Goal: Contribute content: Add original content to the website for others to see

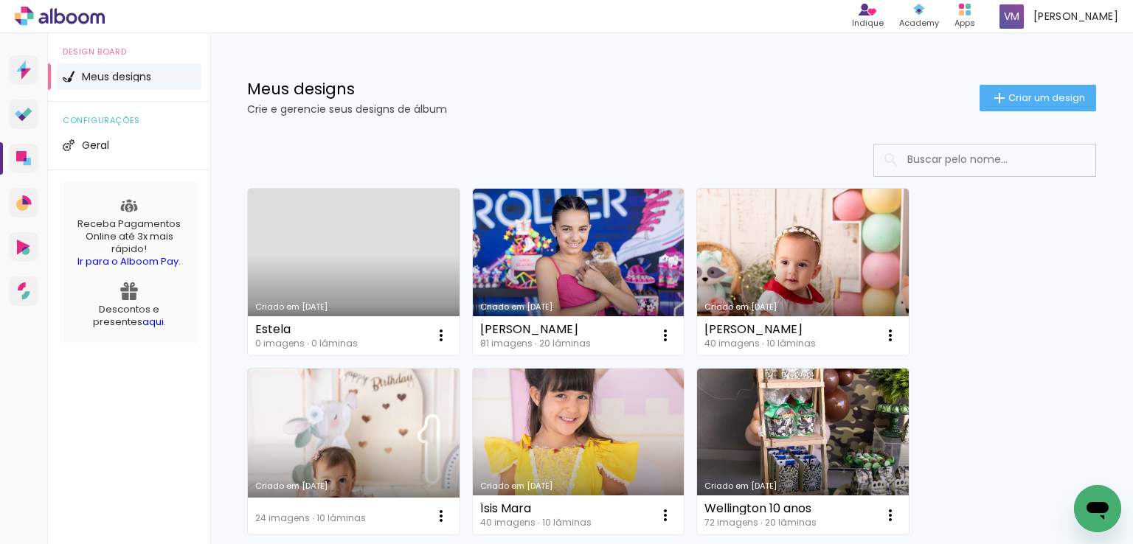
click at [329, 252] on link "Criado em [DATE]" at bounding box center [354, 272] width 212 height 167
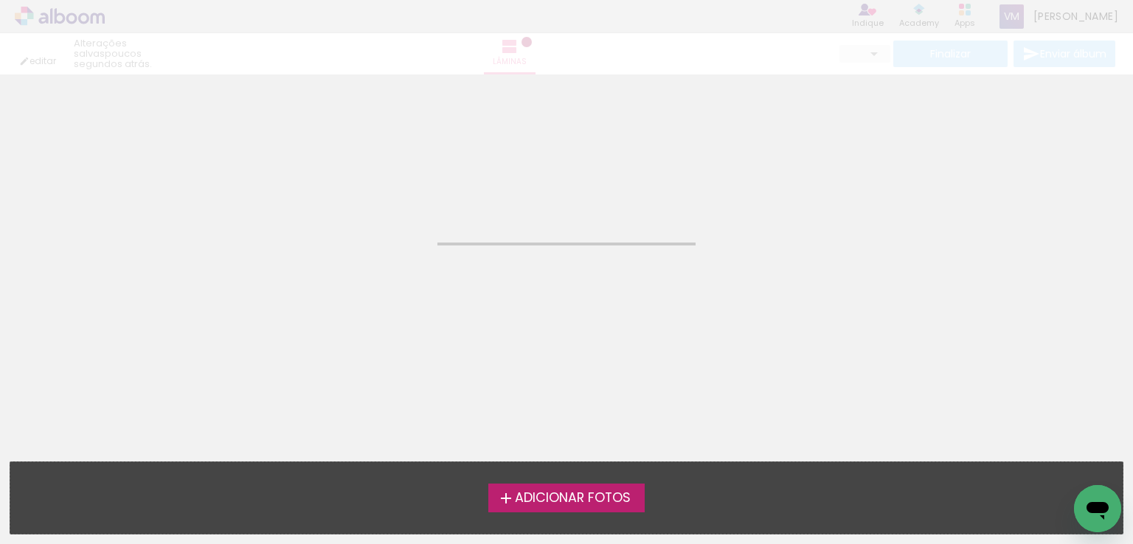
click at [528, 492] on span "Adicionar Fotos" at bounding box center [573, 498] width 116 height 13
click at [0, 0] on input "file" at bounding box center [0, 0] width 0 height 0
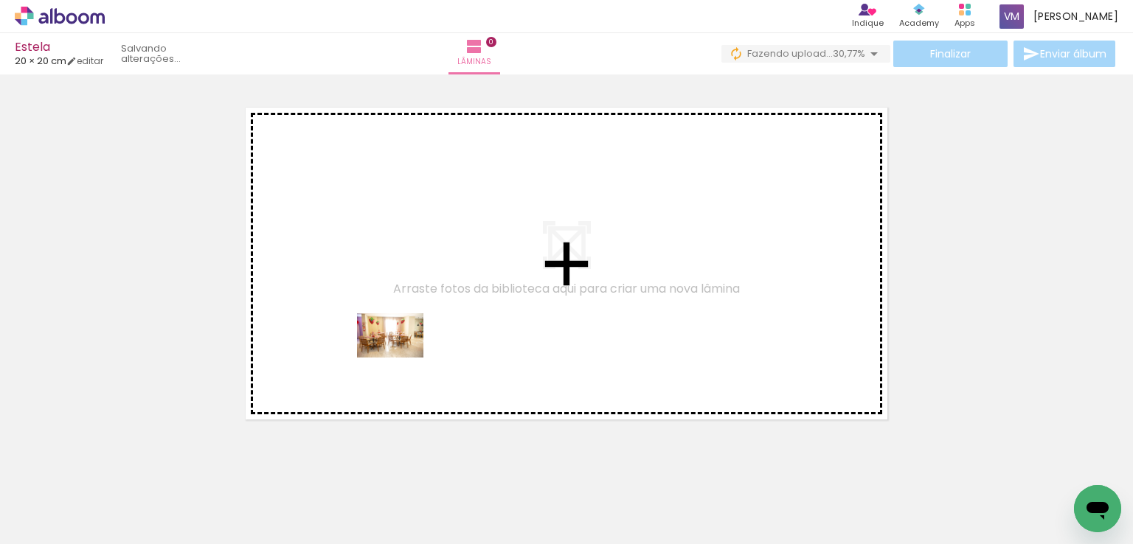
drag, startPoint x: 138, startPoint y: 505, endPoint x: 401, endPoint y: 358, distance: 301.5
click at [401, 358] on quentale-workspace at bounding box center [566, 272] width 1133 height 544
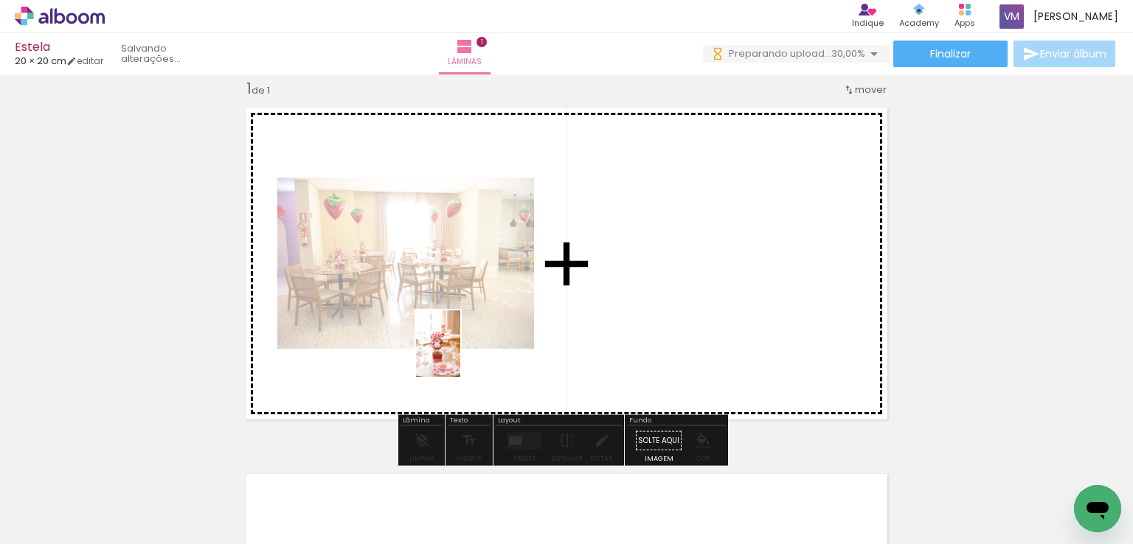
drag, startPoint x: 384, startPoint y: 399, endPoint x: 460, endPoint y: 355, distance: 88.6
click at [460, 355] on quentale-workspace at bounding box center [566, 272] width 1133 height 544
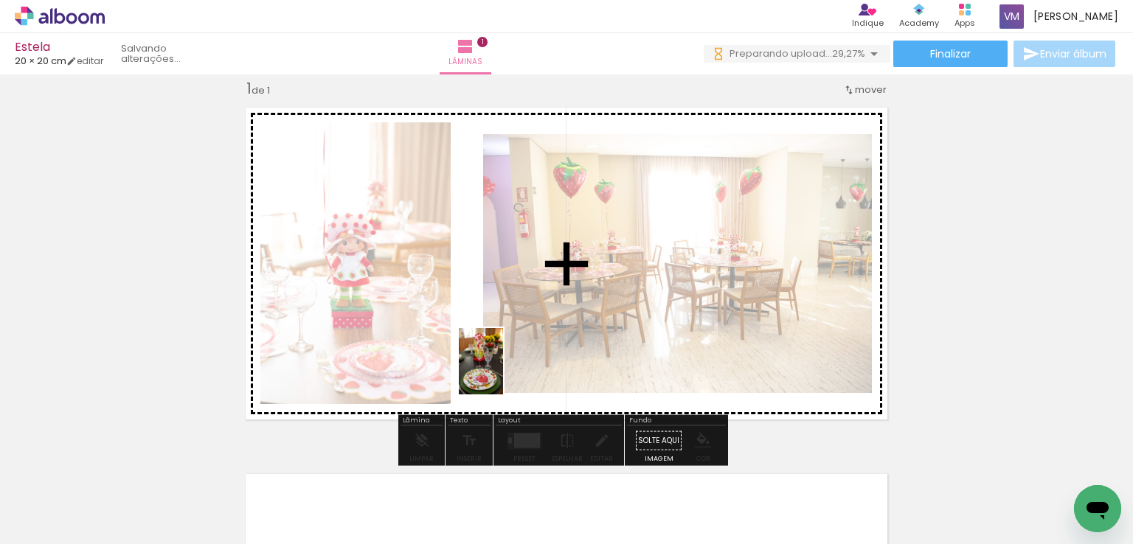
drag, startPoint x: 452, startPoint y: 444, endPoint x: 503, endPoint y: 373, distance: 87.8
click at [503, 373] on quentale-workspace at bounding box center [566, 272] width 1133 height 544
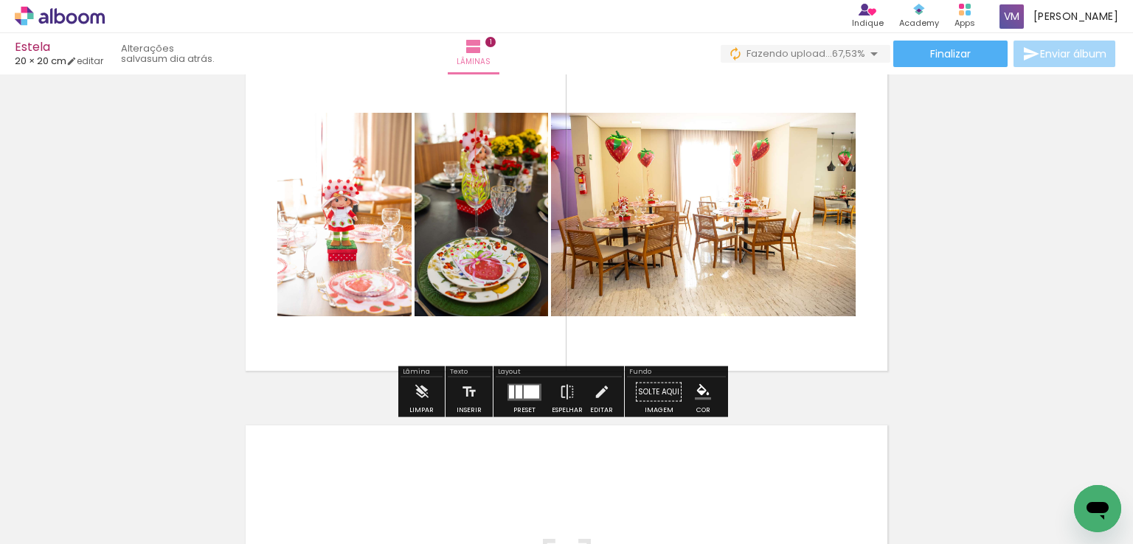
scroll to position [92, 0]
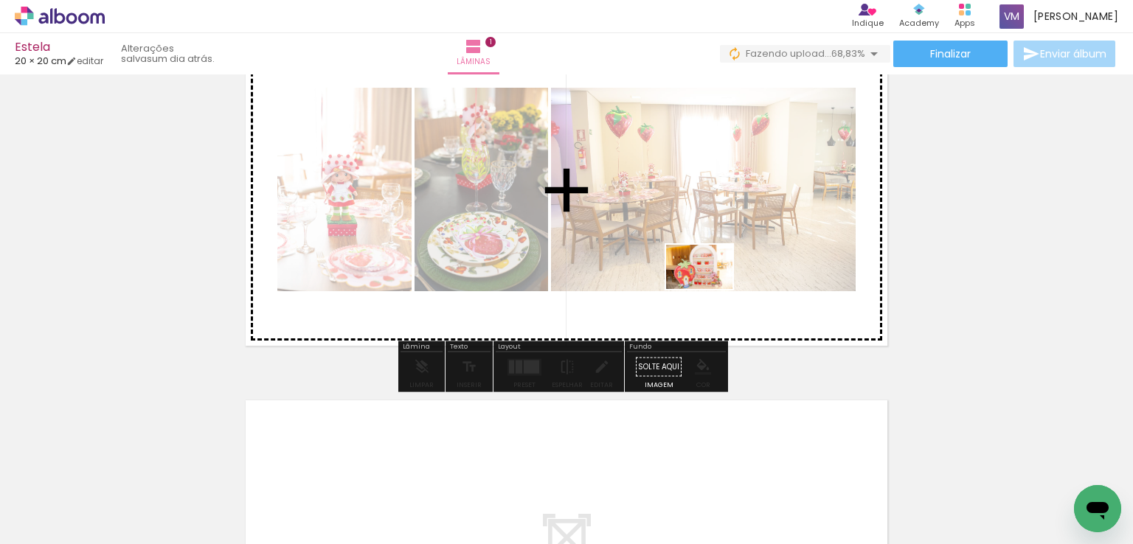
drag, startPoint x: 668, startPoint y: 501, endPoint x: 710, endPoint y: 289, distance: 215.8
click at [710, 289] on quentale-workspace at bounding box center [566, 272] width 1133 height 544
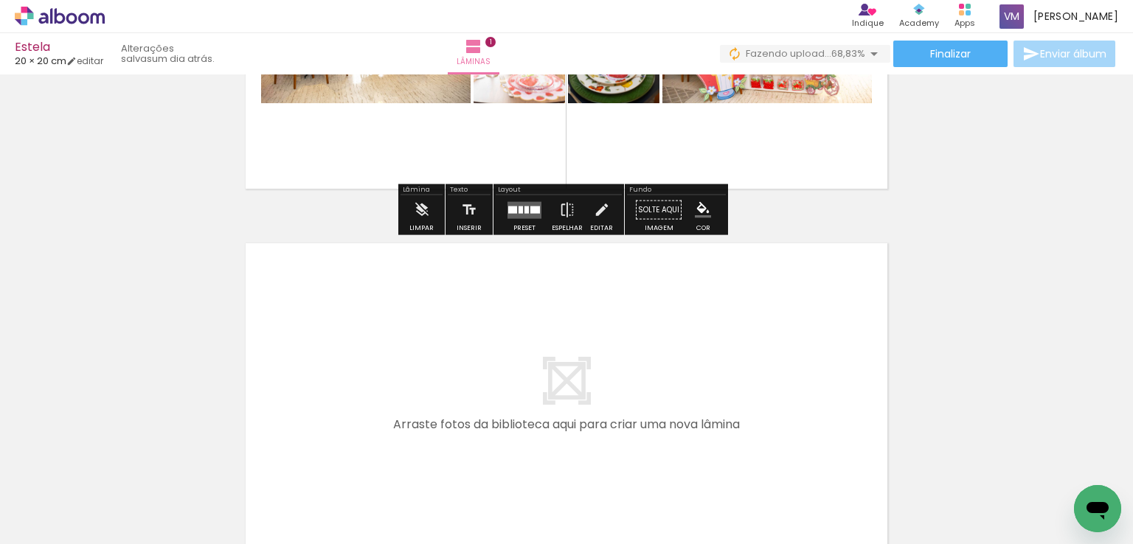
scroll to position [313, 0]
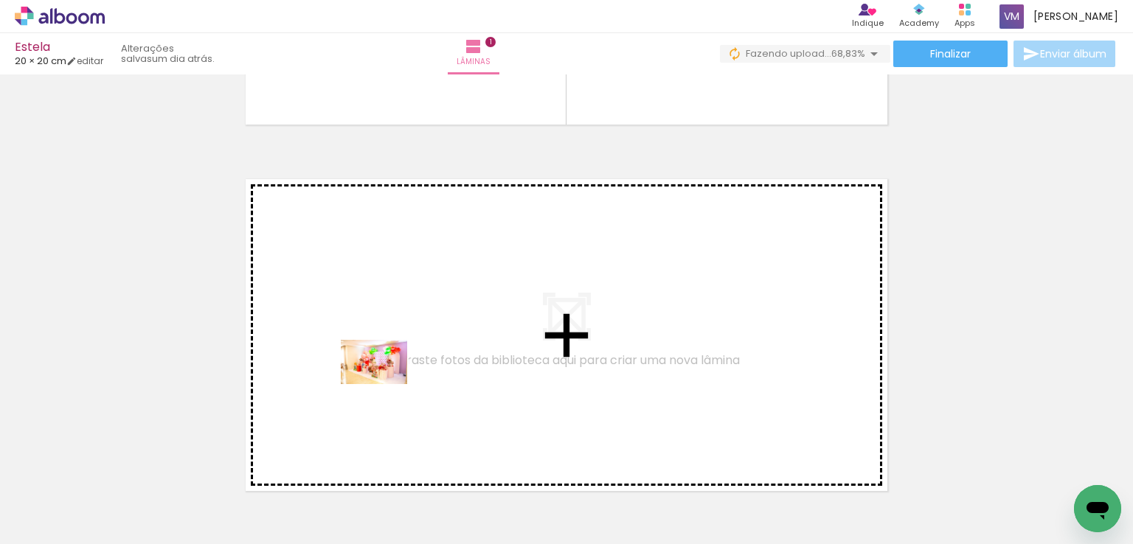
drag, startPoint x: 327, startPoint y: 513, endPoint x: 385, endPoint y: 384, distance: 141.0
click at [385, 384] on quentale-workspace at bounding box center [566, 272] width 1133 height 544
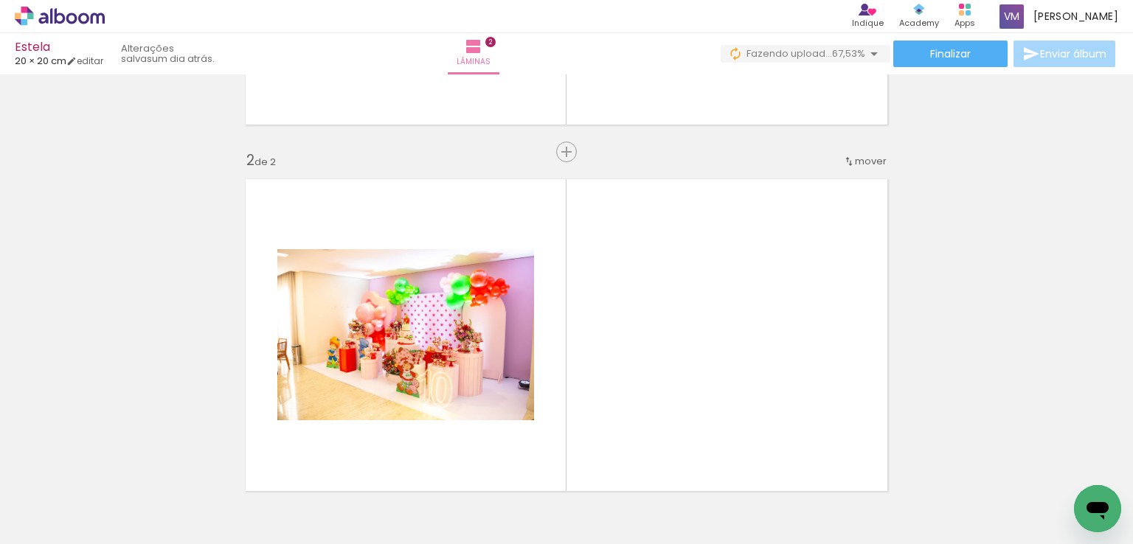
scroll to position [385, 0]
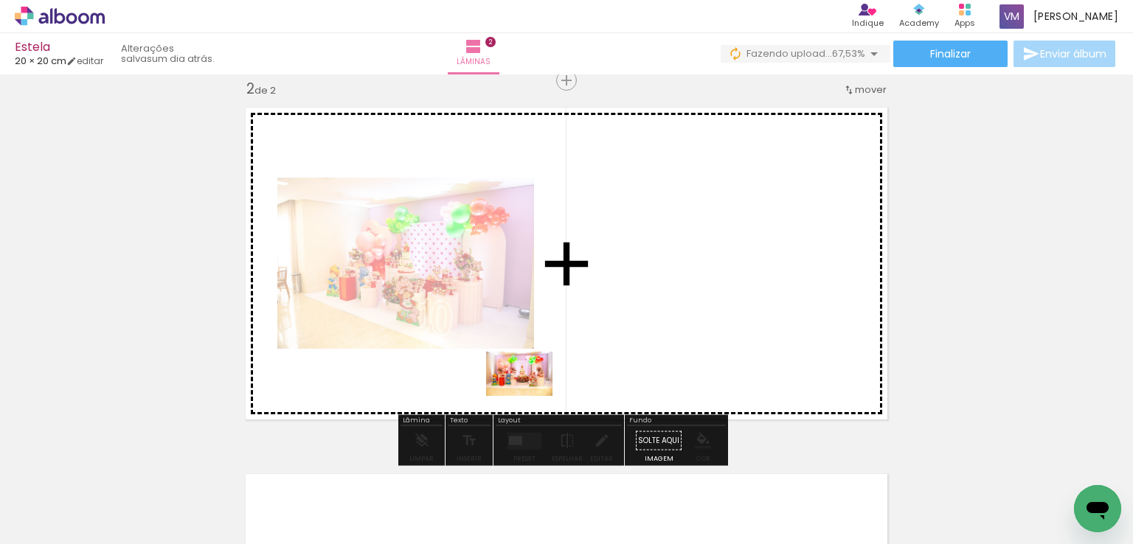
drag, startPoint x: 489, startPoint y: 511, endPoint x: 531, endPoint y: 394, distance: 124.6
click at [531, 394] on quentale-workspace at bounding box center [566, 272] width 1133 height 544
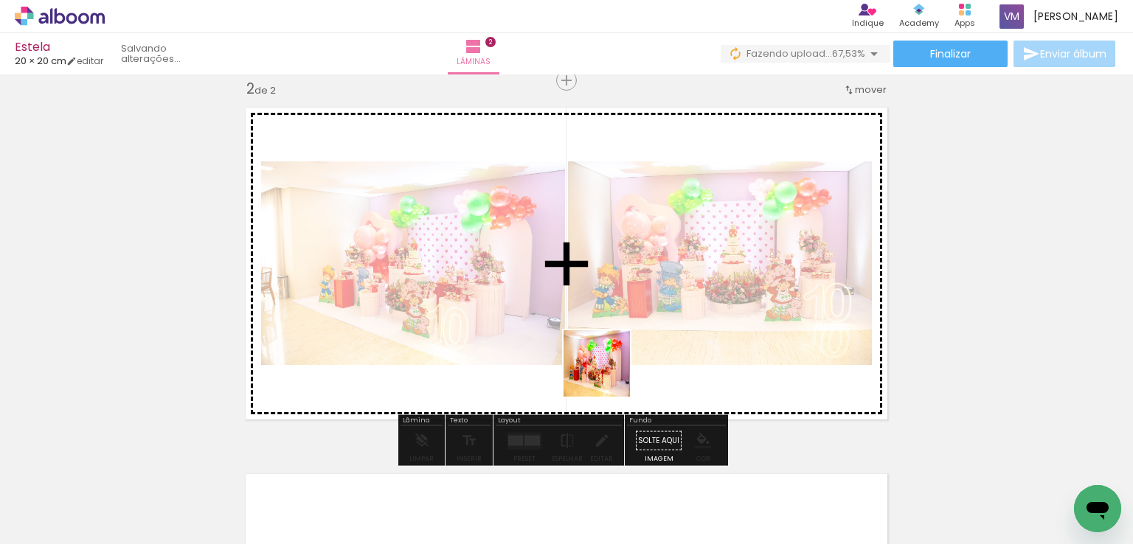
drag, startPoint x: 574, startPoint y: 507, endPoint x: 609, endPoint y: 370, distance: 141.5
click at [609, 370] on quentale-workspace at bounding box center [566, 272] width 1133 height 544
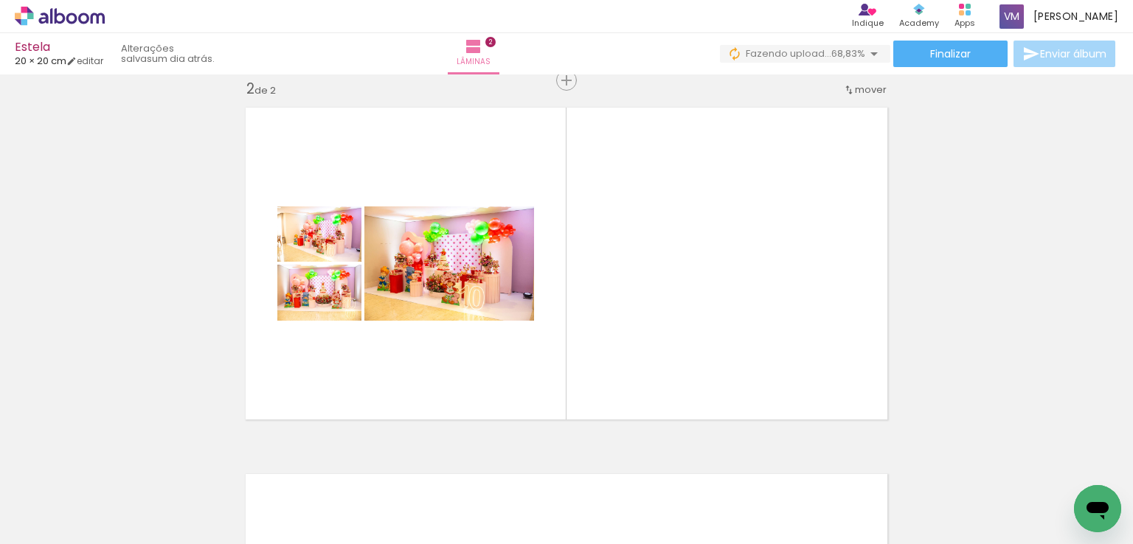
scroll to position [0, 2294]
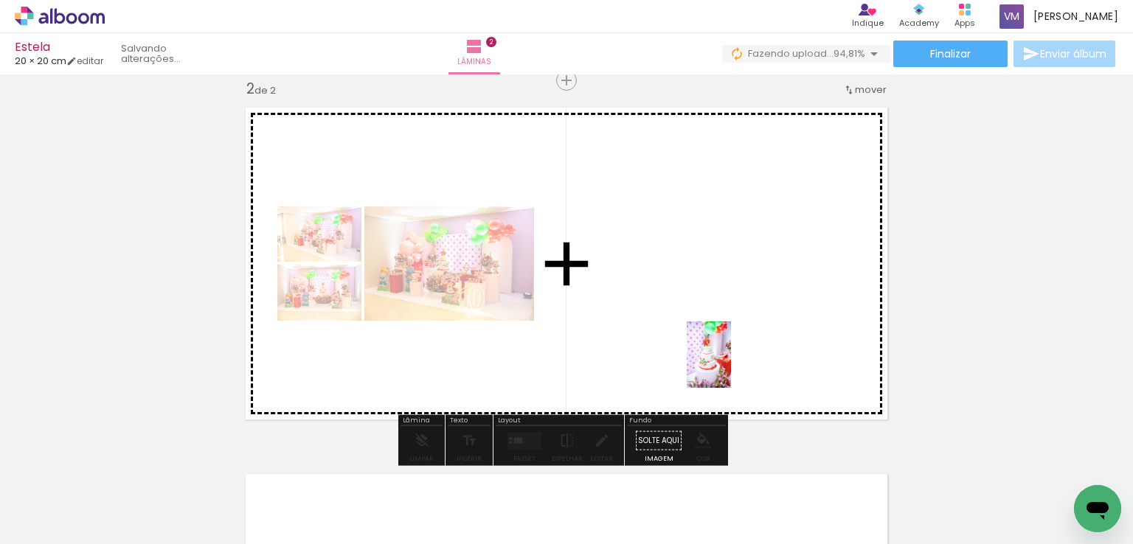
drag, startPoint x: 746, startPoint y: 504, endPoint x: 731, endPoint y: 366, distance: 138.8
click at [731, 366] on quentale-workspace at bounding box center [566, 272] width 1133 height 544
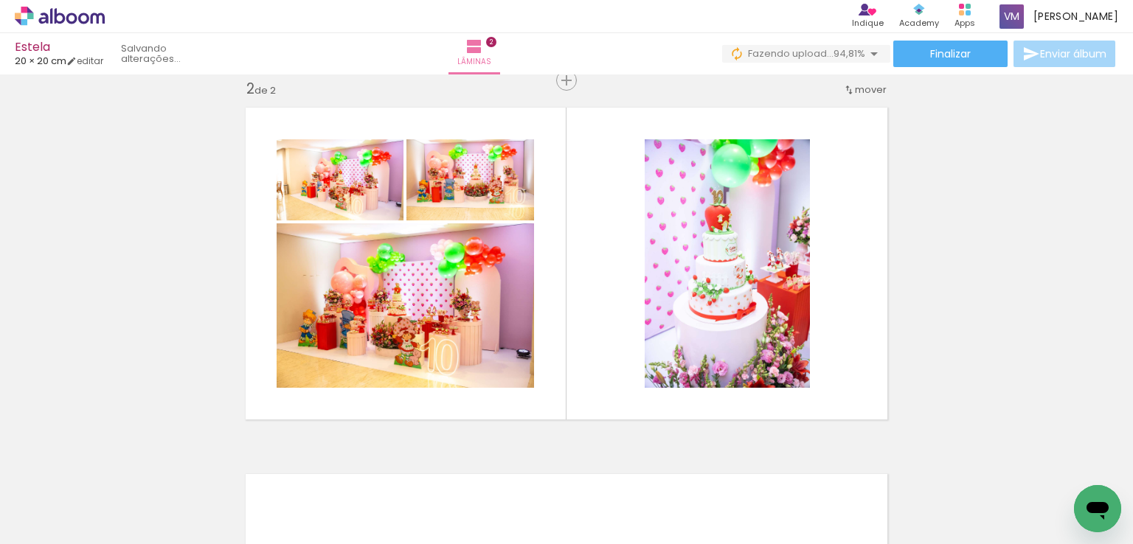
scroll to position [0, 3093]
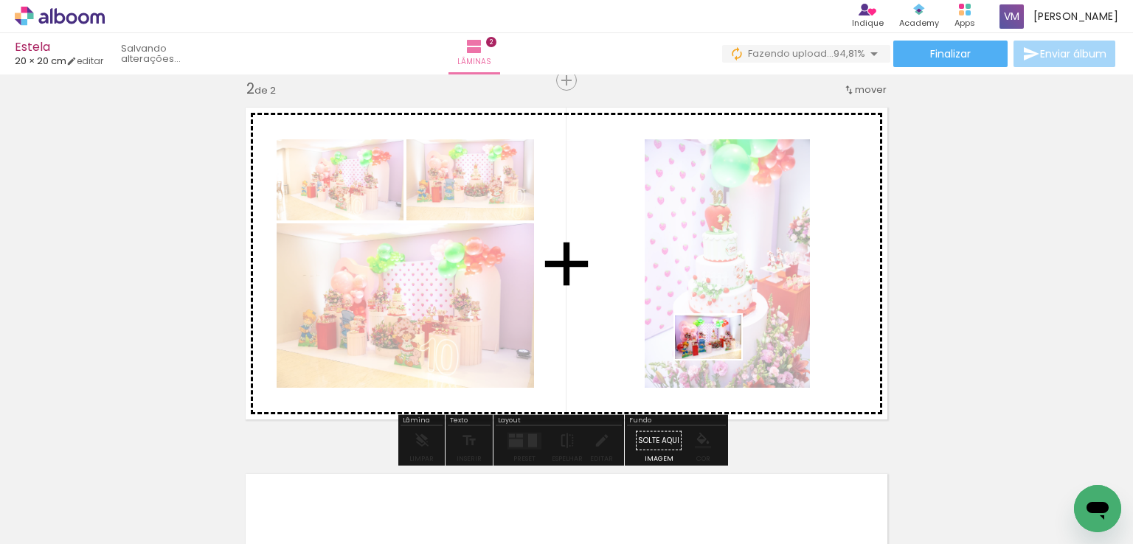
drag, startPoint x: 700, startPoint y: 505, endPoint x: 719, endPoint y: 359, distance: 146.6
click at [719, 359] on quentale-workspace at bounding box center [566, 272] width 1133 height 544
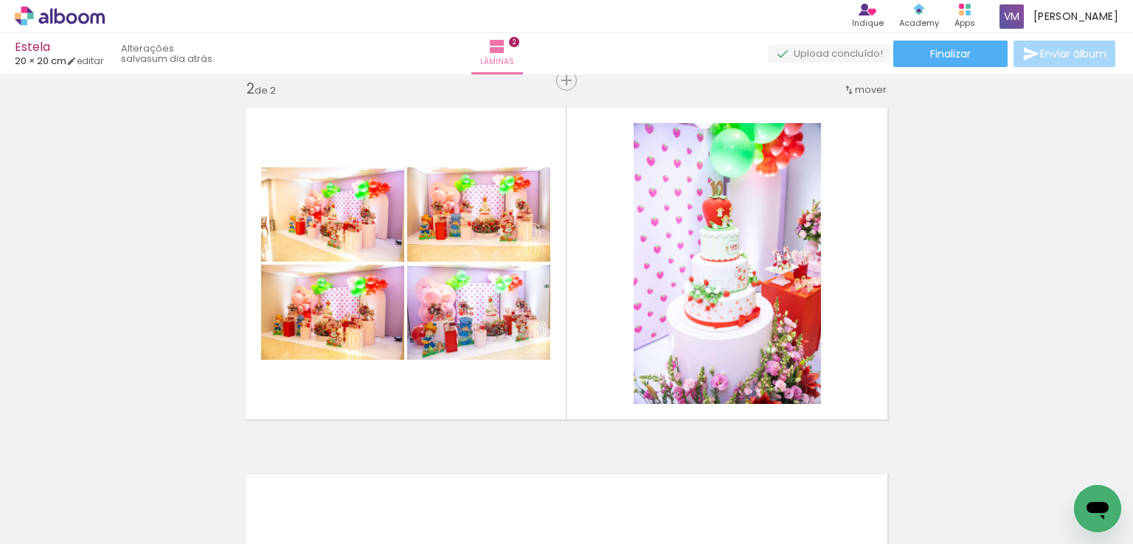
scroll to position [0, 4371]
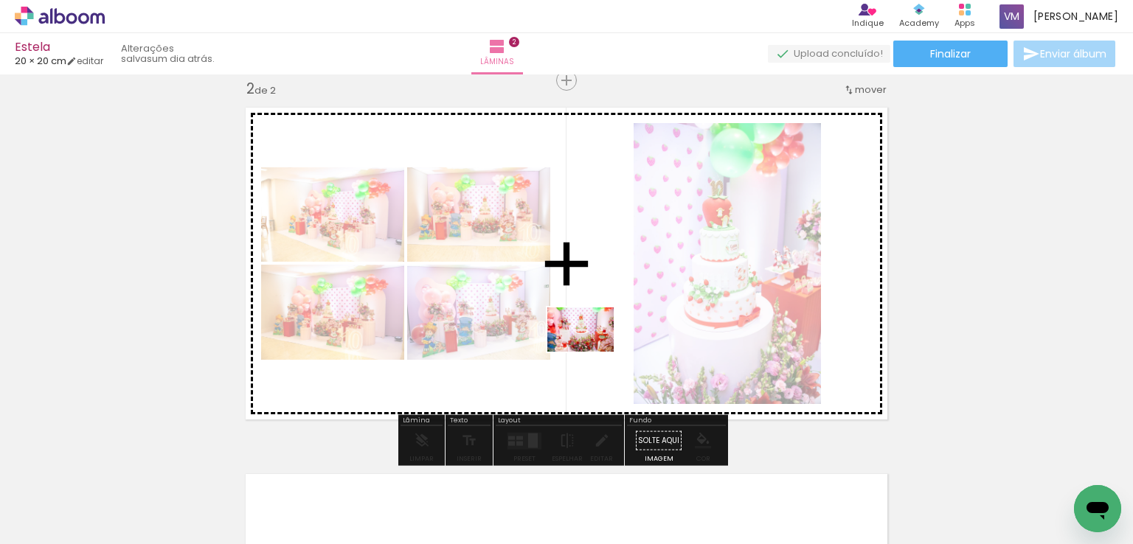
drag, startPoint x: 428, startPoint y: 512, endPoint x: 592, endPoint y: 352, distance: 229.0
click at [592, 352] on quentale-workspace at bounding box center [566, 272] width 1133 height 544
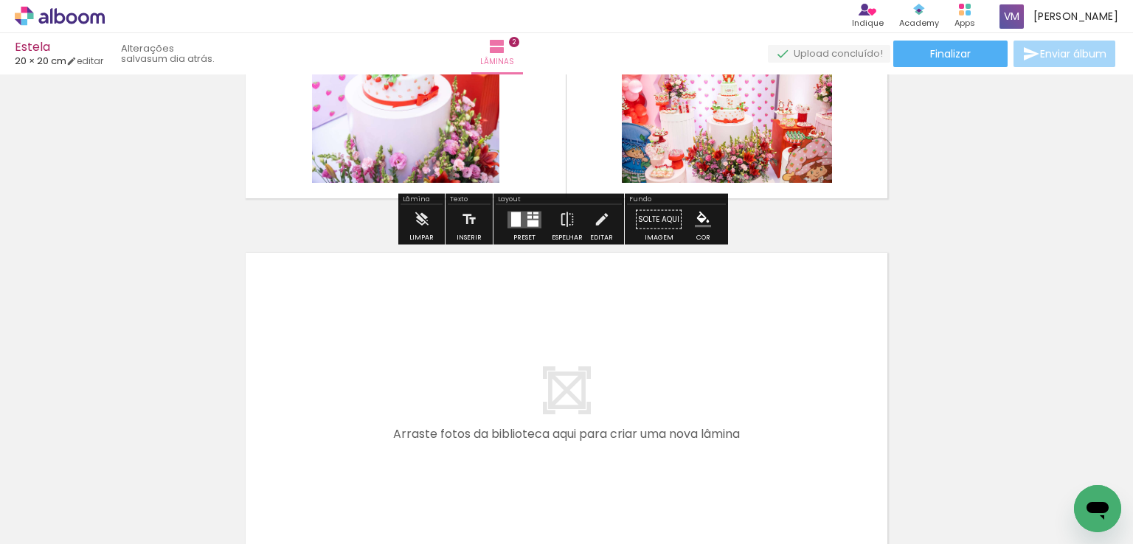
scroll to position [680, 0]
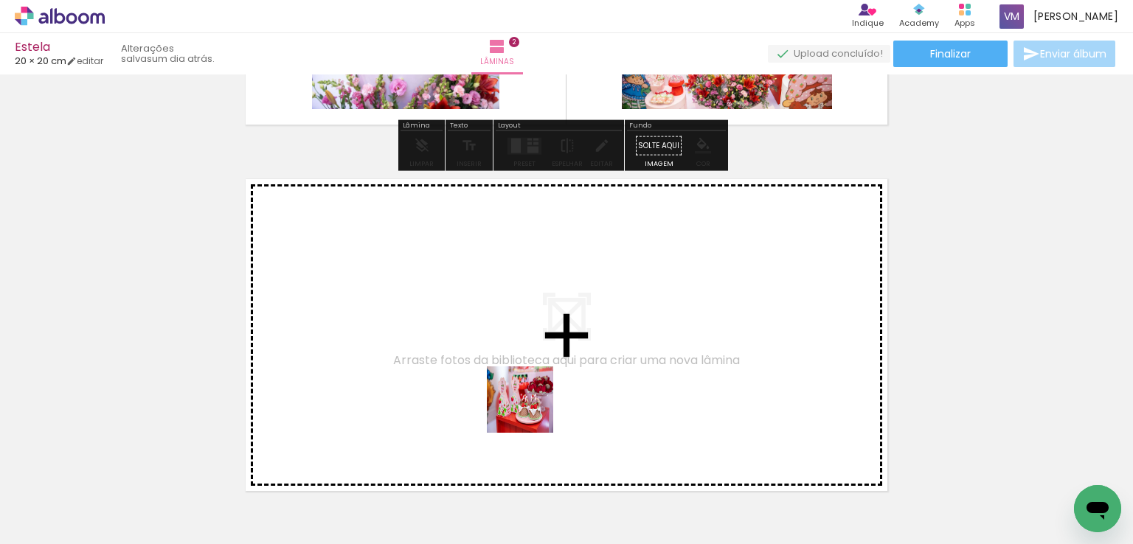
drag, startPoint x: 524, startPoint y: 505, endPoint x: 532, endPoint y: 386, distance: 119.7
click at [532, 386] on quentale-workspace at bounding box center [566, 272] width 1133 height 544
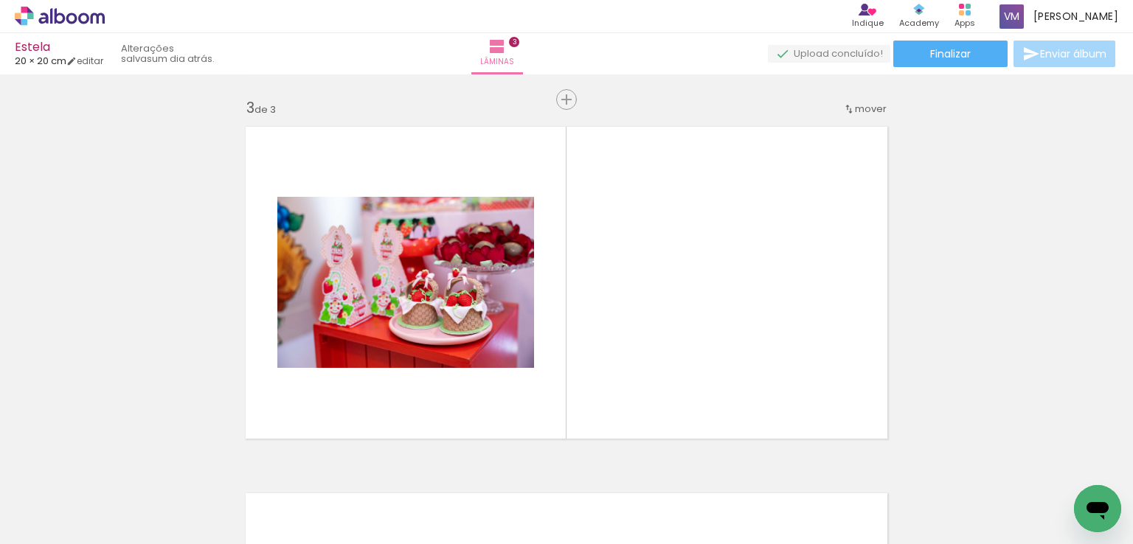
scroll to position [752, 0]
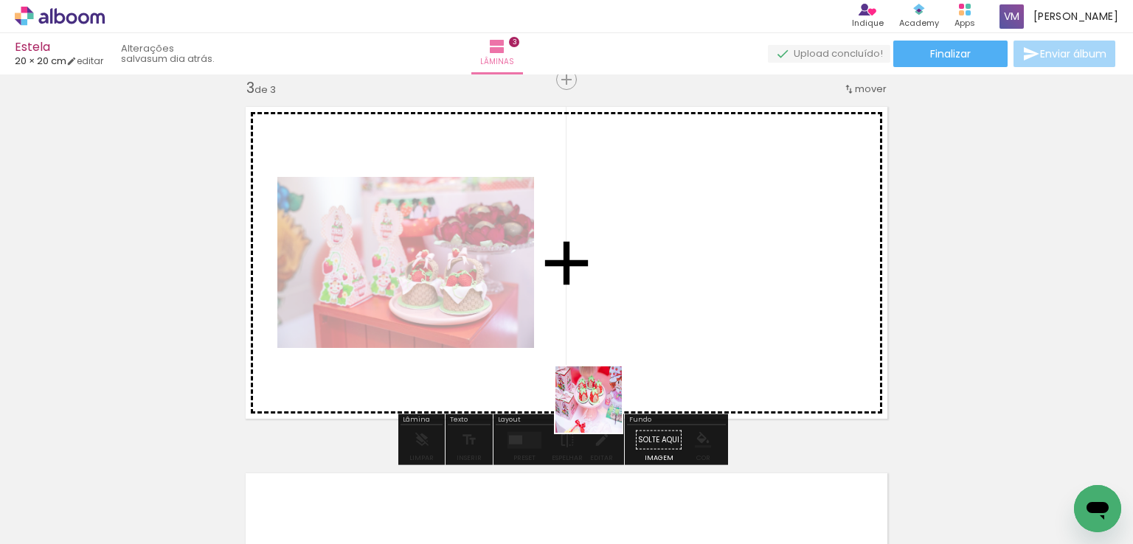
drag, startPoint x: 597, startPoint y: 505, endPoint x: 671, endPoint y: 493, distance: 74.6
click at [602, 371] on quentale-workspace at bounding box center [566, 272] width 1133 height 544
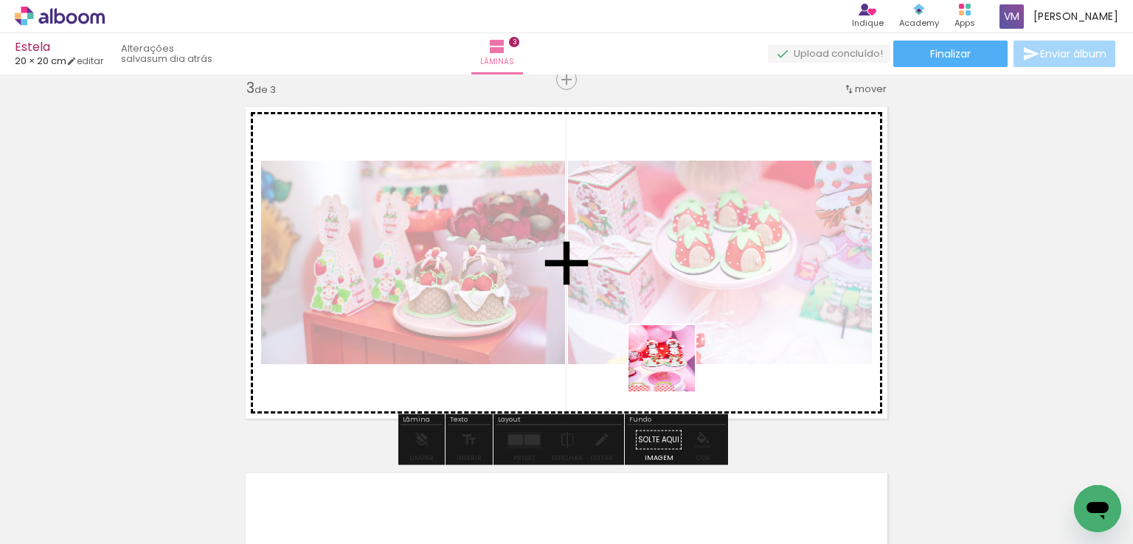
drag, startPoint x: 683, startPoint y: 516, endPoint x: 673, endPoint y: 370, distance: 146.4
click at [673, 370] on quentale-workspace at bounding box center [566, 272] width 1133 height 544
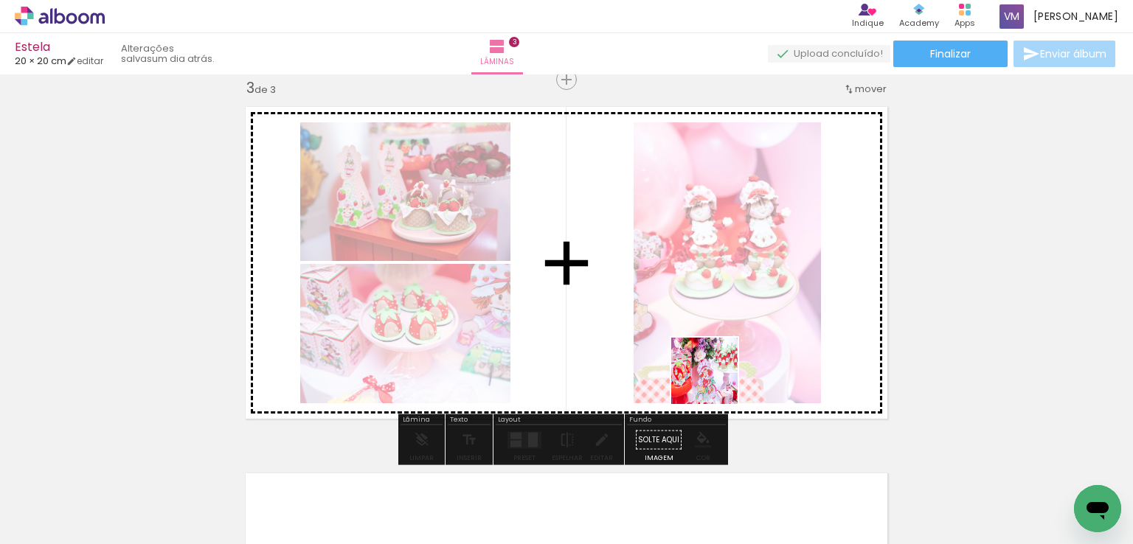
drag, startPoint x: 754, startPoint y: 500, endPoint x: 835, endPoint y: 505, distance: 81.3
click at [713, 373] on quentale-workspace at bounding box center [566, 272] width 1133 height 544
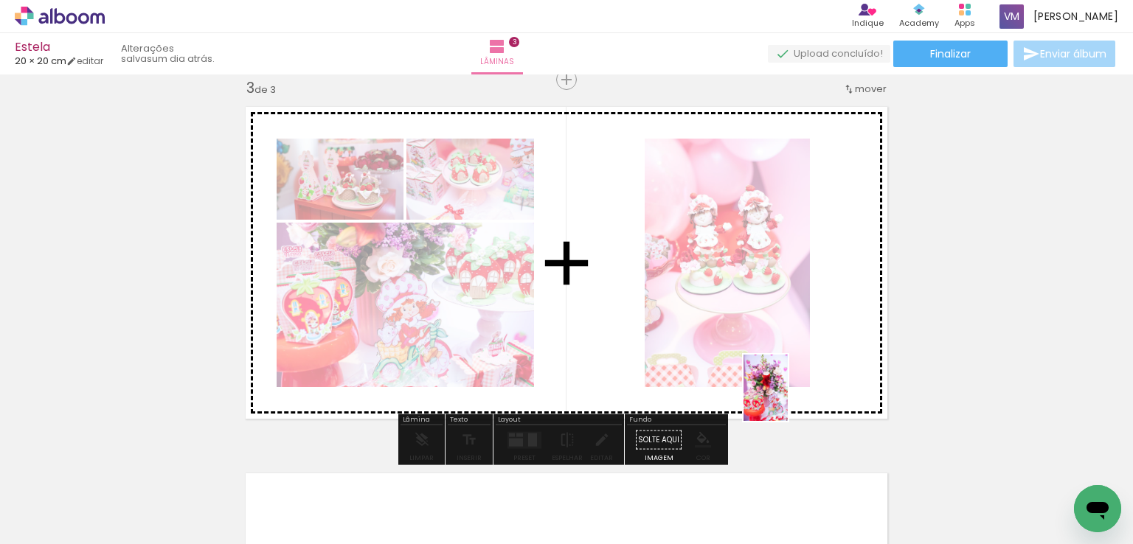
drag, startPoint x: 853, startPoint y: 512, endPoint x: 788, endPoint y: 399, distance: 130.2
click at [788, 399] on quentale-workspace at bounding box center [566, 272] width 1133 height 544
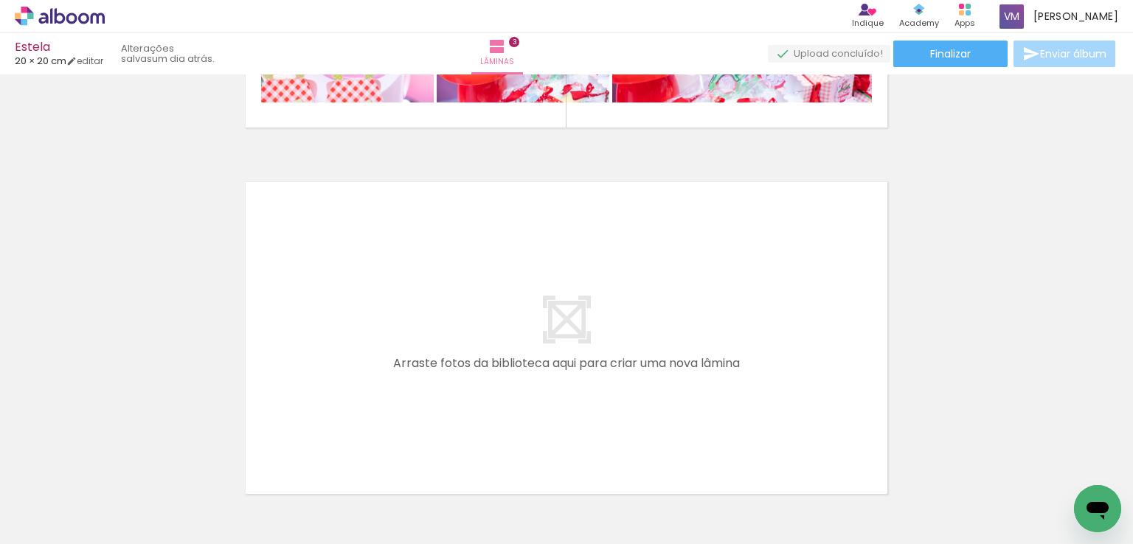
scroll to position [1047, 0]
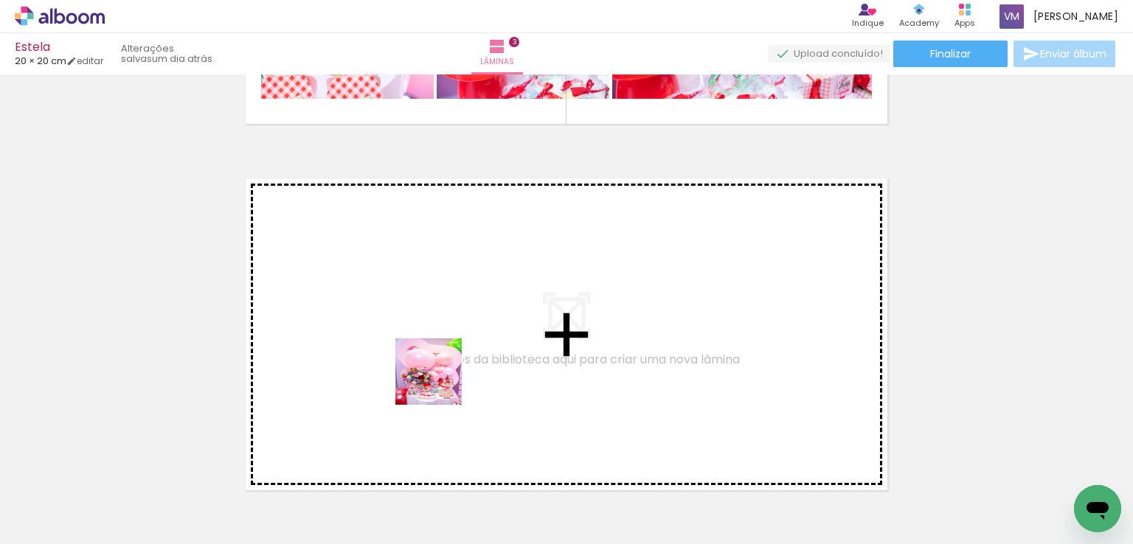
drag, startPoint x: 436, startPoint y: 490, endPoint x: 440, endPoint y: 382, distance: 107.8
click at [440, 382] on quentale-workspace at bounding box center [566, 272] width 1133 height 544
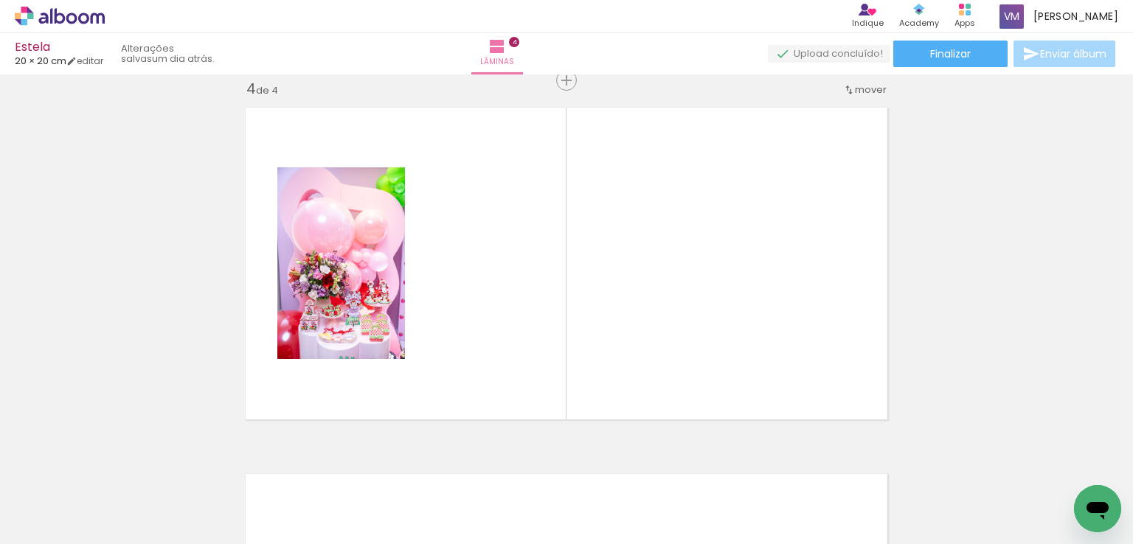
scroll to position [0, 3396]
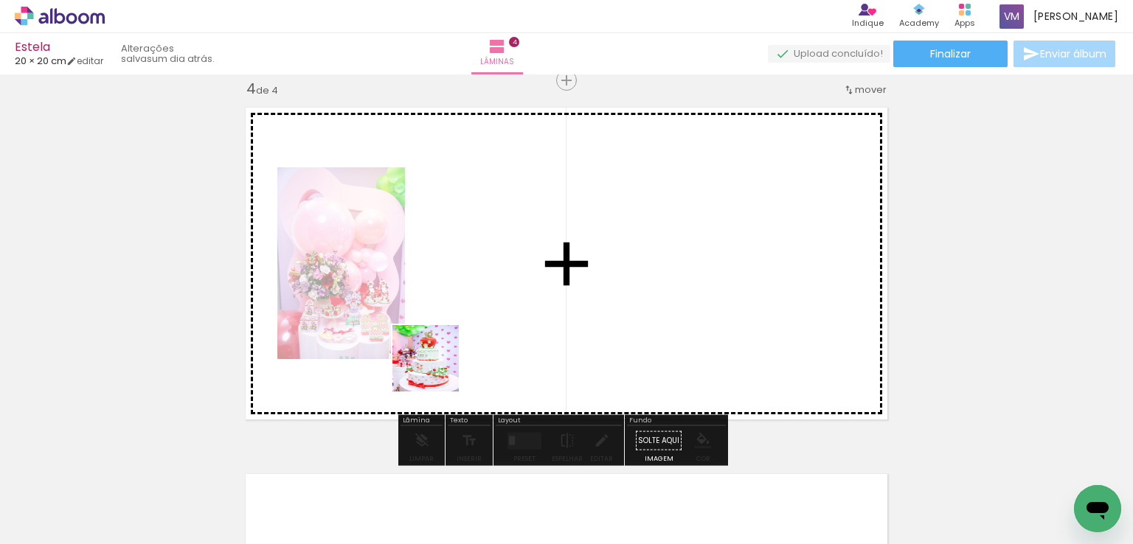
drag, startPoint x: 308, startPoint y: 503, endPoint x: 438, endPoint y: 367, distance: 188.3
click at [438, 367] on quentale-workspace at bounding box center [566, 272] width 1133 height 544
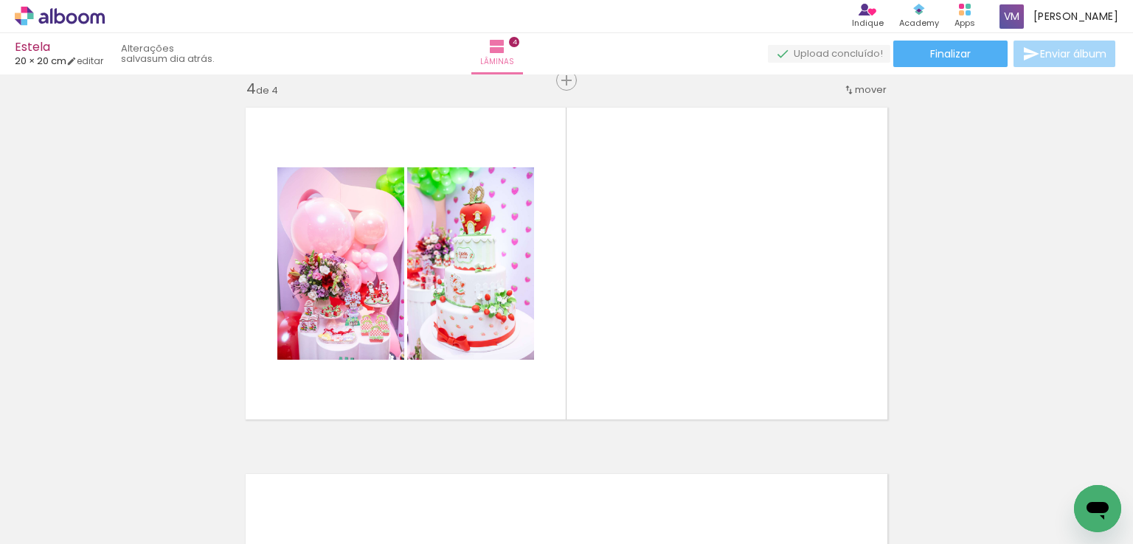
scroll to position [0, 4285]
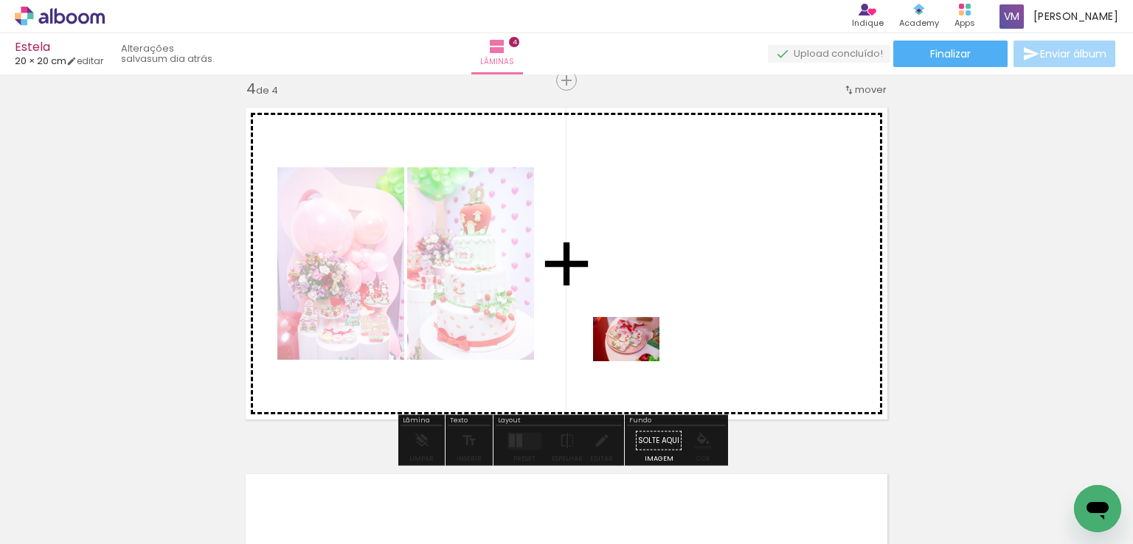
drag, startPoint x: 592, startPoint y: 505, endPoint x: 637, endPoint y: 361, distance: 150.9
click at [637, 361] on quentale-workspace at bounding box center [566, 272] width 1133 height 544
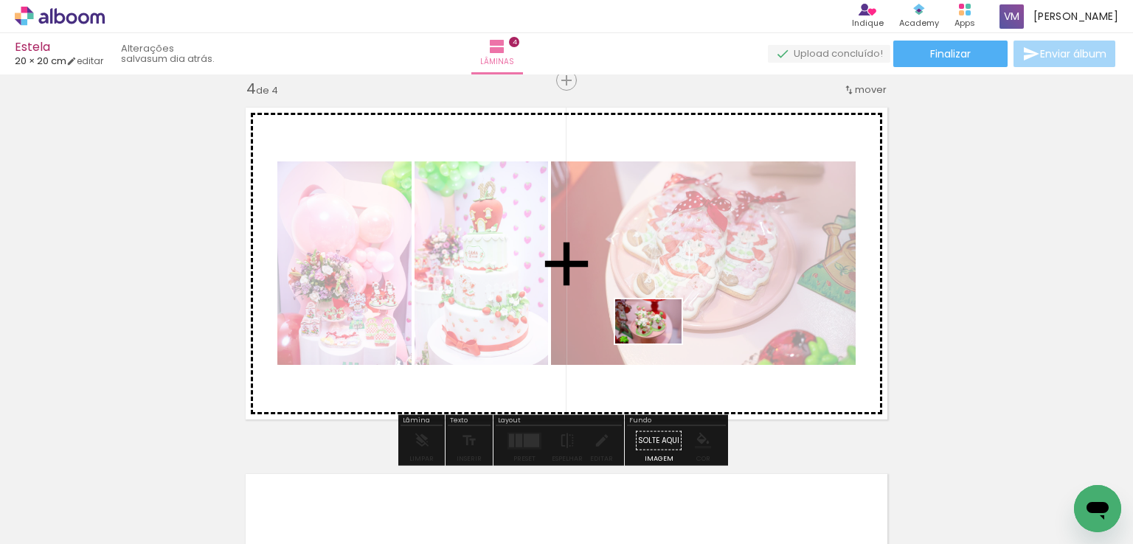
drag, startPoint x: 661, startPoint y: 499, endPoint x: 659, endPoint y: 344, distance: 155.7
click at [659, 344] on quentale-workspace at bounding box center [566, 272] width 1133 height 544
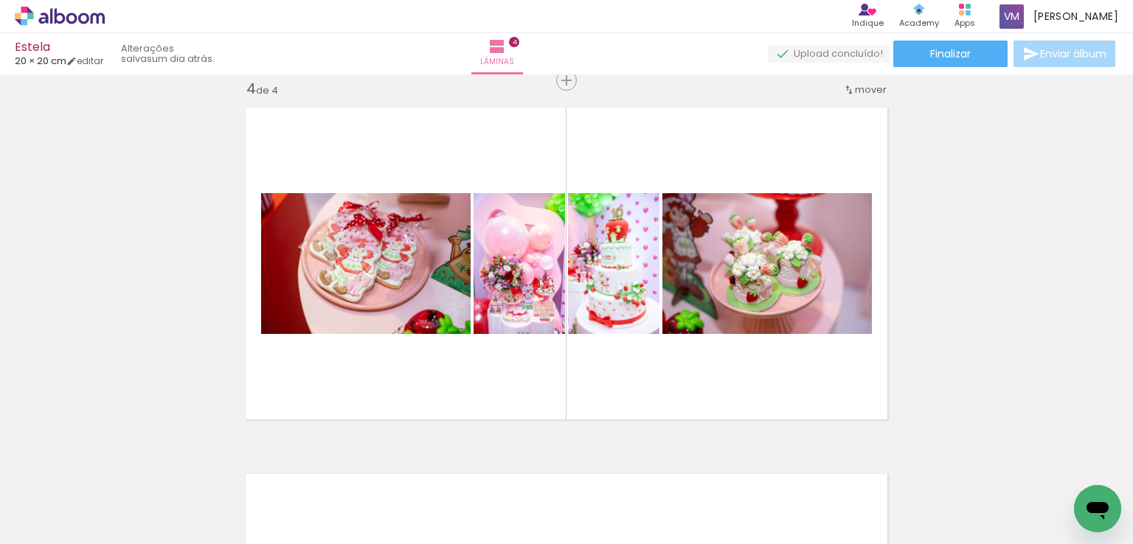
scroll to position [0, 2723]
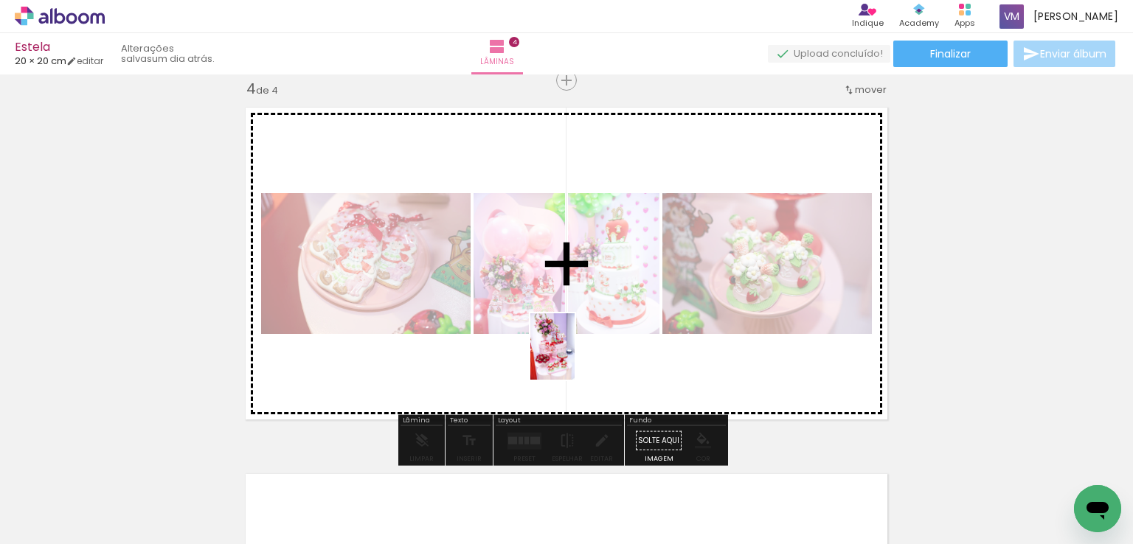
drag, startPoint x: 500, startPoint y: 518, endPoint x: 575, endPoint y: 358, distance: 176.6
click at [575, 358] on quentale-workspace at bounding box center [566, 272] width 1133 height 544
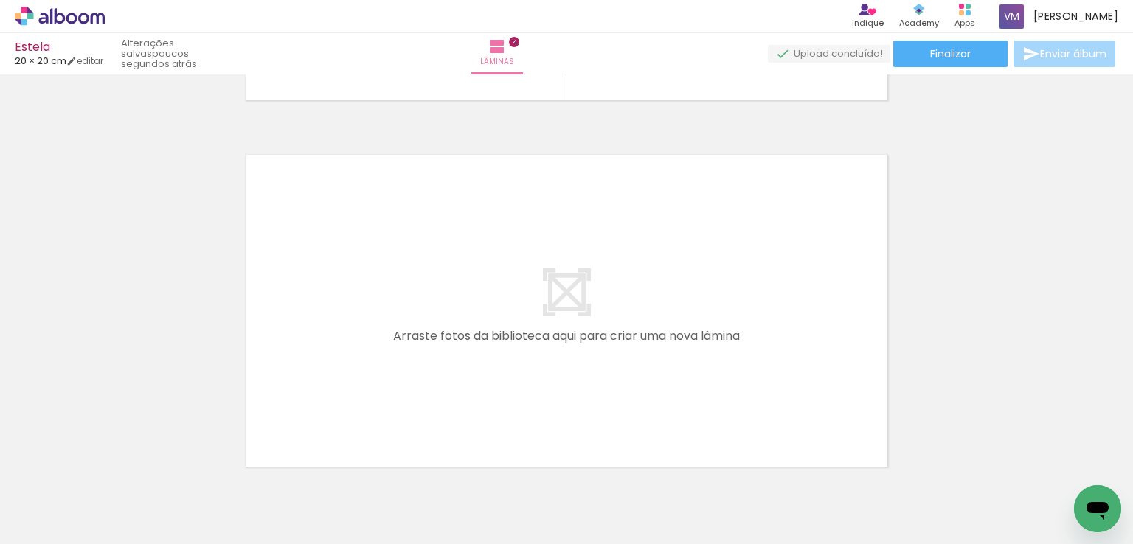
scroll to position [1475, 0]
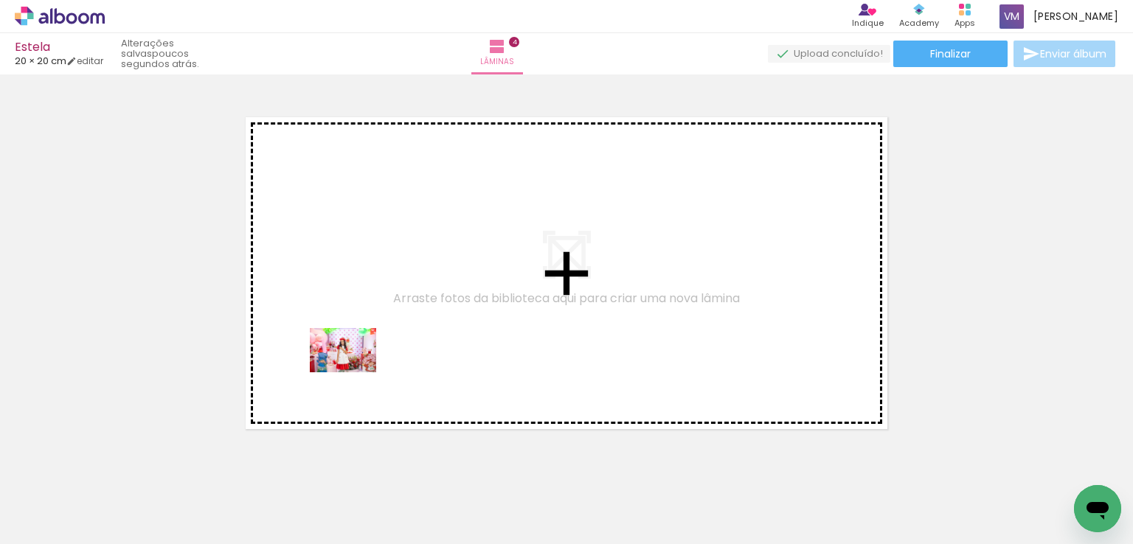
drag, startPoint x: 213, startPoint y: 510, endPoint x: 354, endPoint y: 373, distance: 197.2
click at [354, 373] on quentale-workspace at bounding box center [566, 272] width 1133 height 544
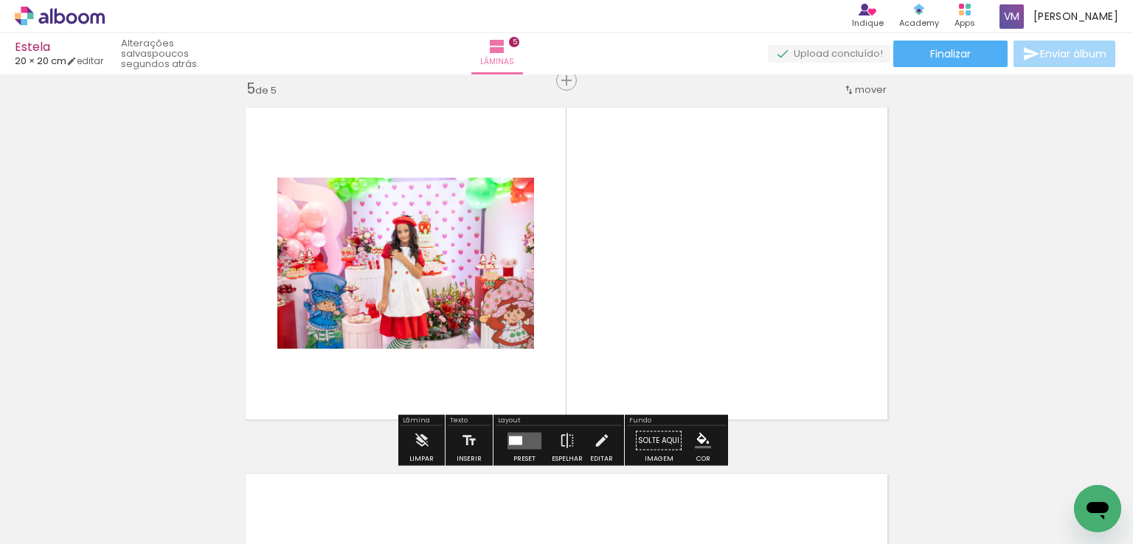
scroll to position [1485, 0]
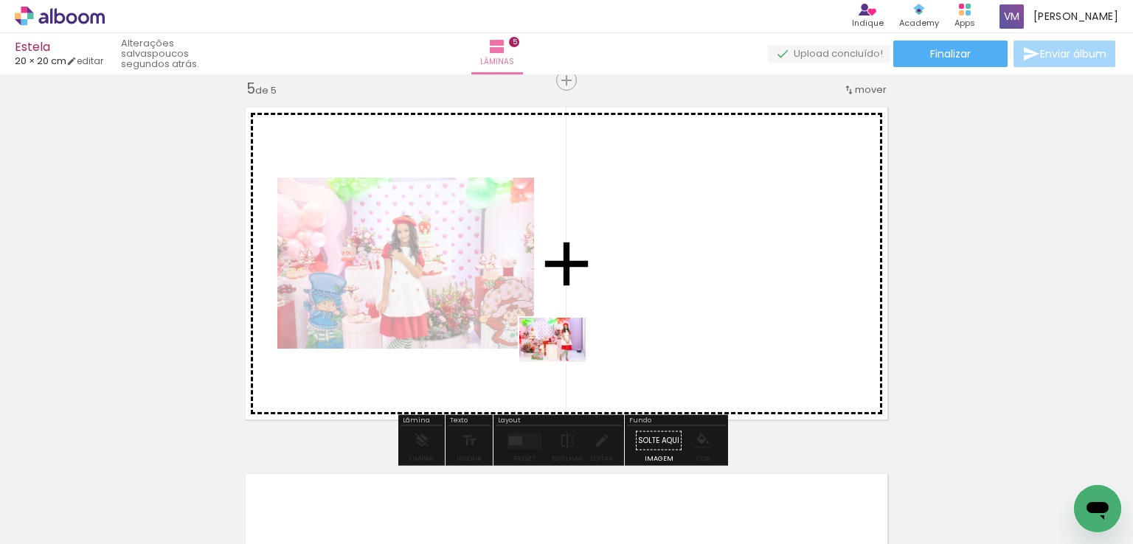
drag, startPoint x: 377, startPoint y: 502, endPoint x: 564, endPoint y: 362, distance: 232.9
click at [564, 362] on quentale-workspace at bounding box center [566, 272] width 1133 height 544
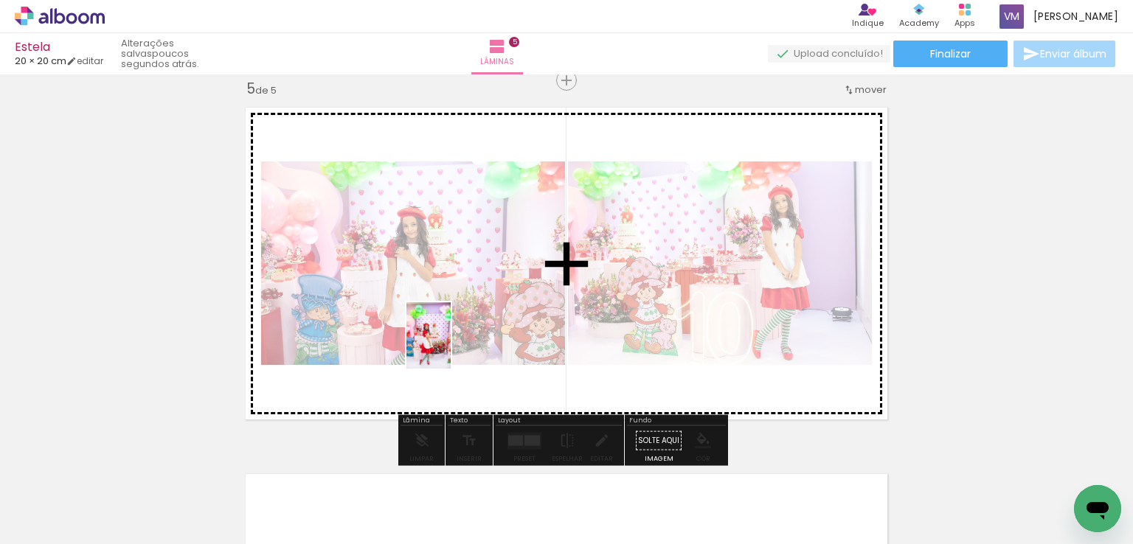
drag, startPoint x: 305, startPoint y: 491, endPoint x: 451, endPoint y: 347, distance: 205.0
click at [451, 347] on quentale-workspace at bounding box center [566, 272] width 1133 height 544
